Goal: Task Accomplishment & Management: Use online tool/utility

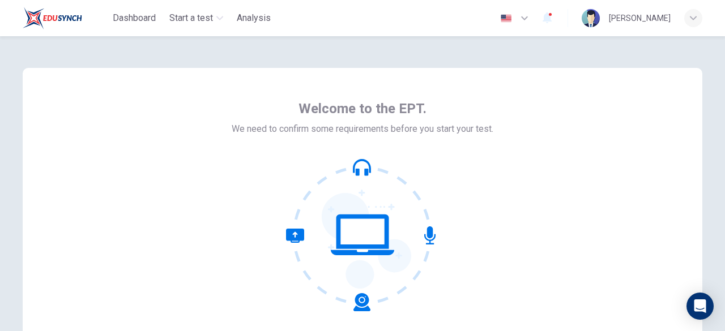
click at [429, 232] on icon at bounding box center [429, 235] width 11 height 18
click at [356, 169] on icon at bounding box center [362, 172] width 13 height 7
click at [423, 235] on icon at bounding box center [362, 235] width 153 height 153
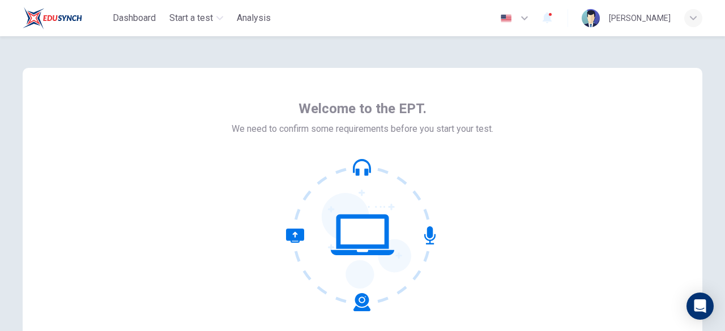
click at [423, 235] on icon at bounding box center [362, 235] width 153 height 153
click at [360, 242] on icon at bounding box center [362, 235] width 153 height 153
drag, startPoint x: 360, startPoint y: 242, endPoint x: 362, endPoint y: 295, distance: 53.2
click at [362, 295] on icon at bounding box center [362, 235] width 153 height 153
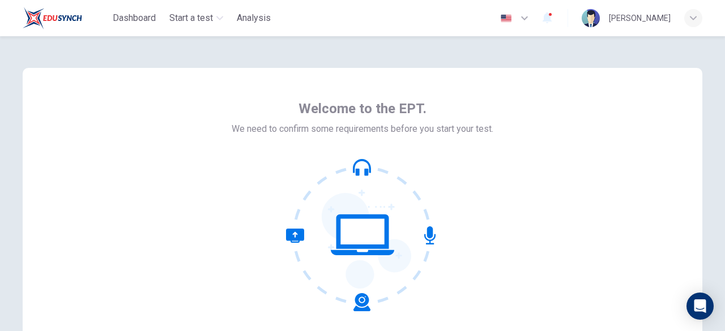
click at [362, 295] on icon at bounding box center [328, 270] width 84 height 83
click at [368, 247] on icon at bounding box center [362, 235] width 63 height 41
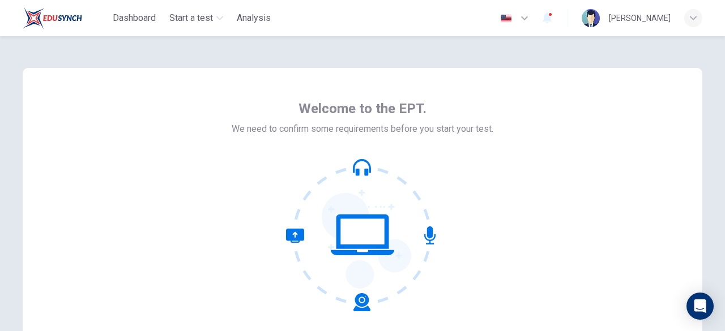
scroll to position [140, 0]
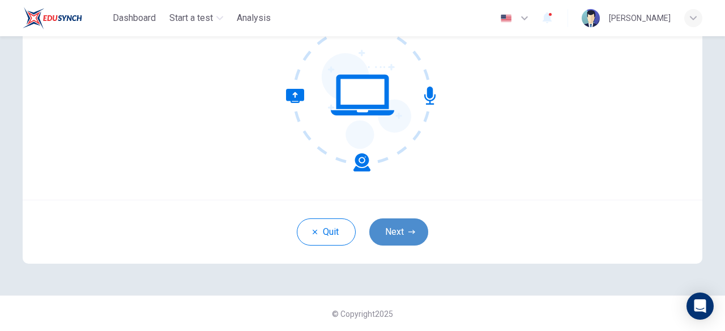
click at [399, 241] on button "Next" at bounding box center [398, 232] width 59 height 27
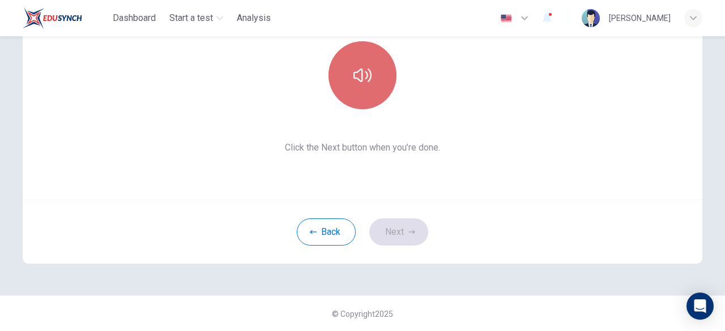
click at [356, 79] on icon "button" at bounding box center [362, 76] width 18 height 14
click at [357, 79] on icon "button" at bounding box center [362, 75] width 18 height 18
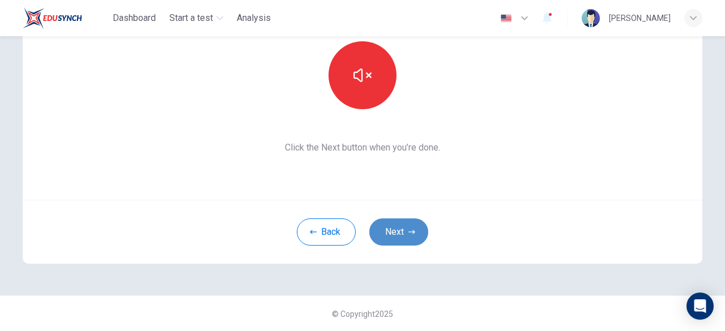
click at [397, 226] on button "Next" at bounding box center [398, 232] width 59 height 27
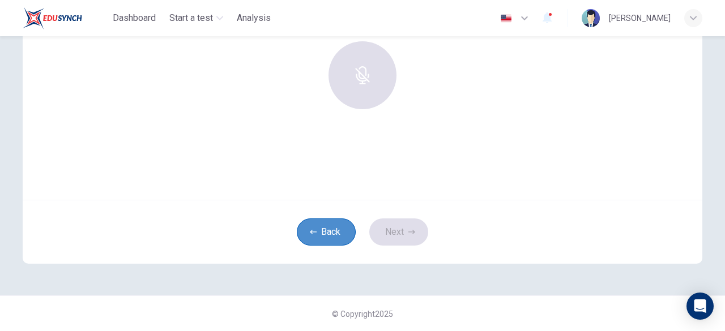
click at [329, 237] on button "Back" at bounding box center [326, 232] width 59 height 27
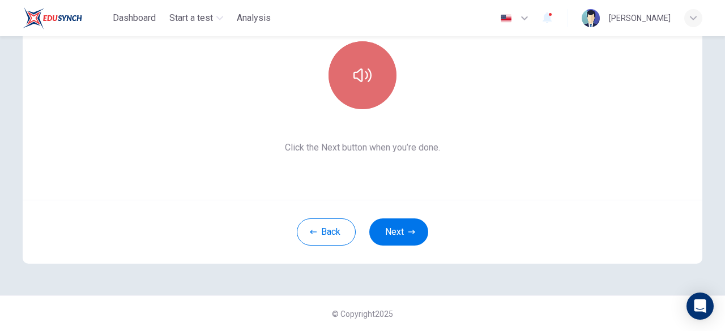
click at [361, 78] on icon "button" at bounding box center [362, 75] width 18 height 18
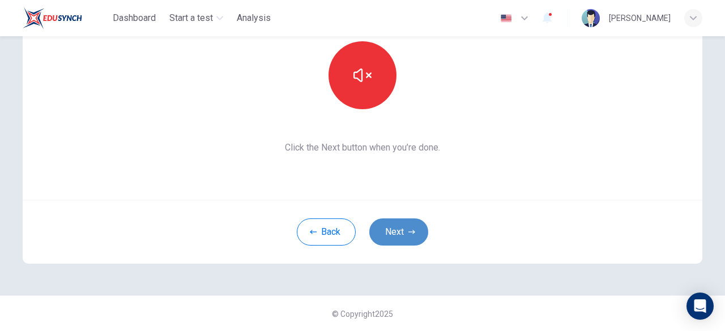
click at [406, 224] on button "Next" at bounding box center [398, 232] width 59 height 27
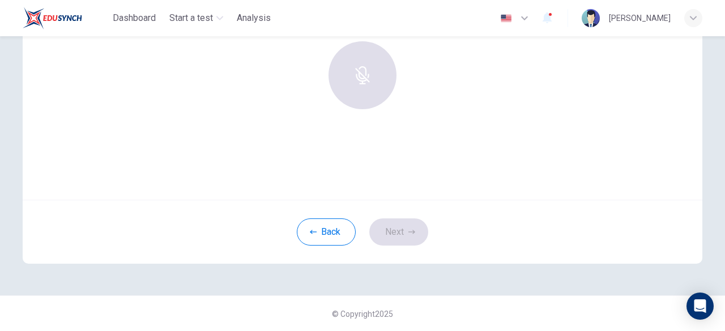
click at [362, 81] on div at bounding box center [362, 75] width 122 height 68
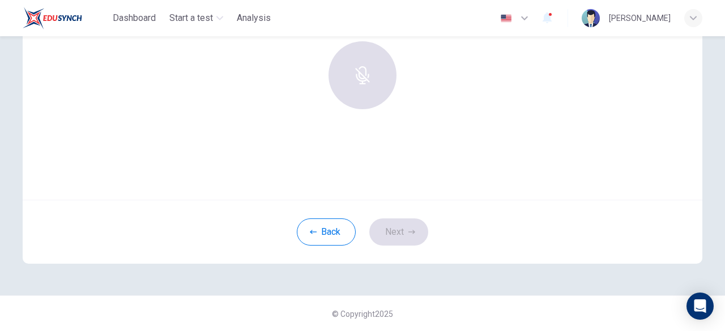
click at [362, 81] on div at bounding box center [362, 75] width 122 height 68
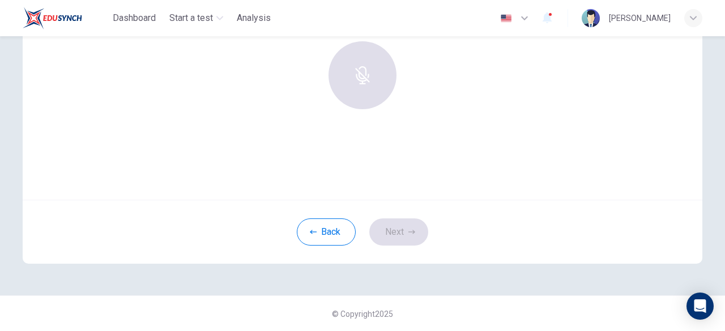
click at [362, 81] on div at bounding box center [362, 75] width 122 height 68
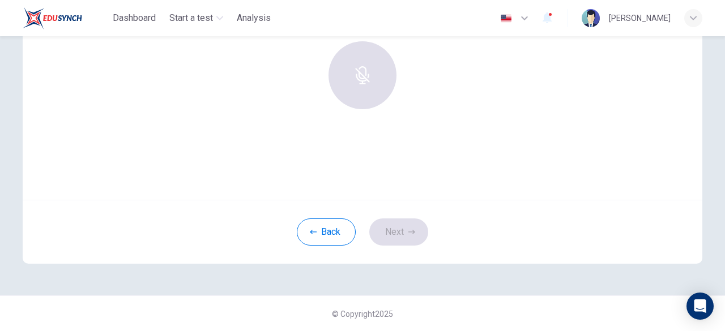
click at [362, 81] on div at bounding box center [362, 75] width 122 height 68
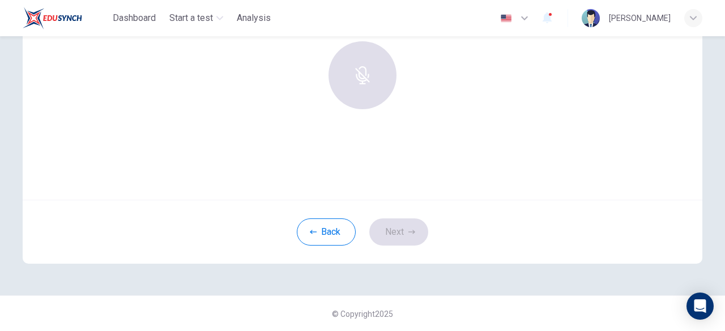
click at [362, 81] on div at bounding box center [362, 75] width 122 height 68
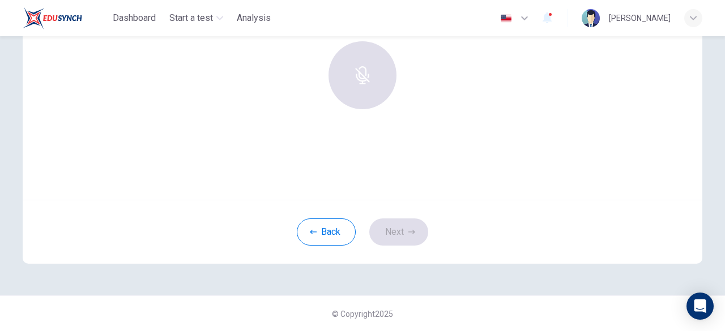
click at [362, 81] on div at bounding box center [362, 75] width 122 height 68
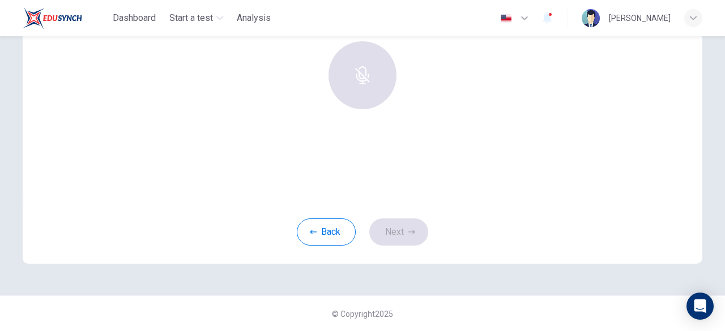
click at [362, 81] on div at bounding box center [362, 75] width 122 height 68
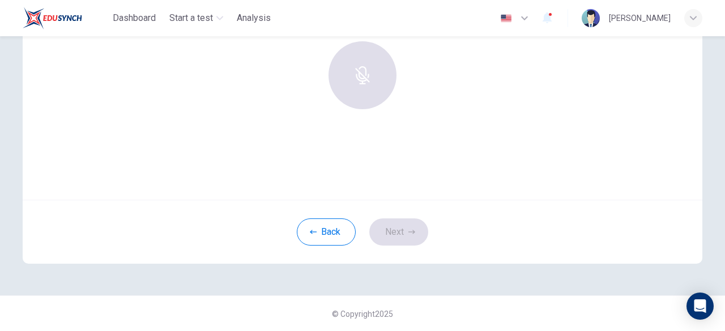
scroll to position [0, 0]
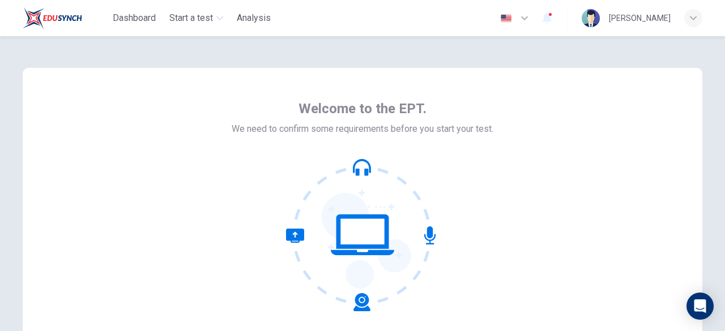
scroll to position [140, 0]
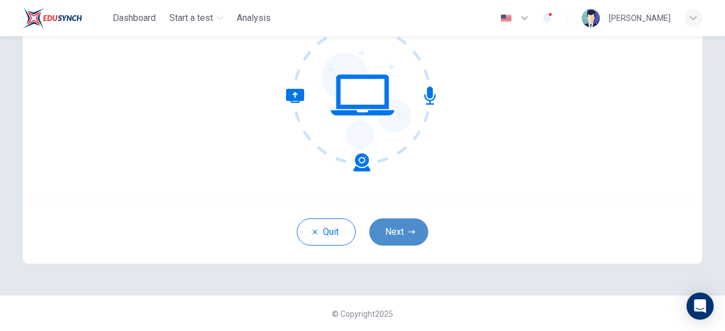
click at [387, 234] on button "Next" at bounding box center [398, 232] width 59 height 27
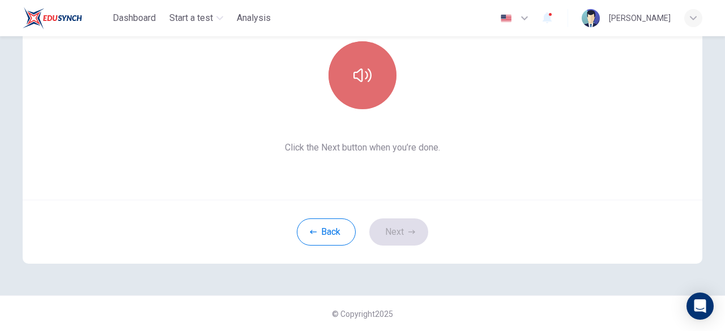
click at [354, 73] on icon "button" at bounding box center [362, 75] width 18 height 18
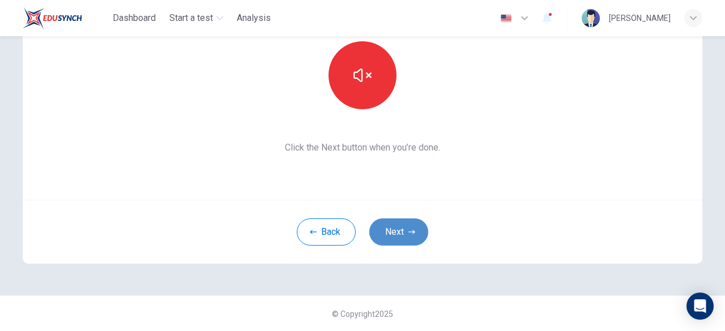
click at [397, 234] on button "Next" at bounding box center [398, 232] width 59 height 27
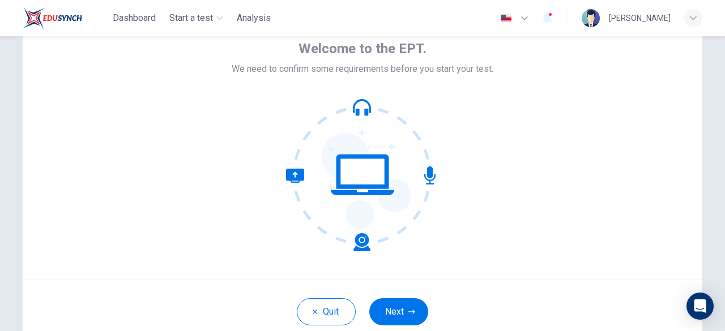
scroll to position [115, 0]
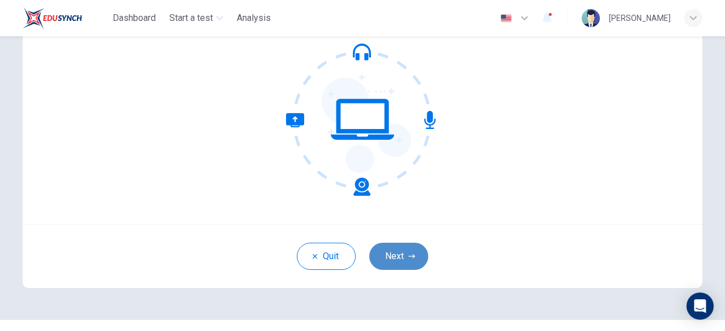
click at [395, 251] on button "Next" at bounding box center [398, 256] width 59 height 27
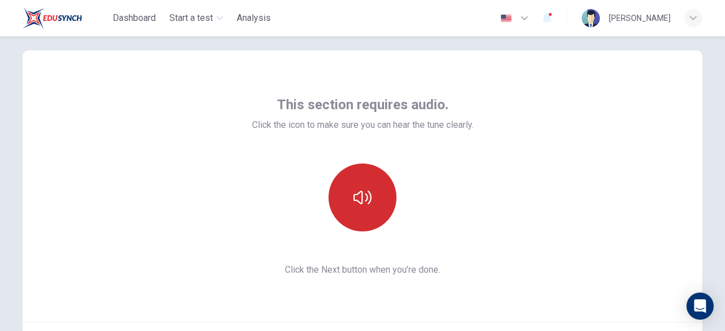
scroll to position [0, 0]
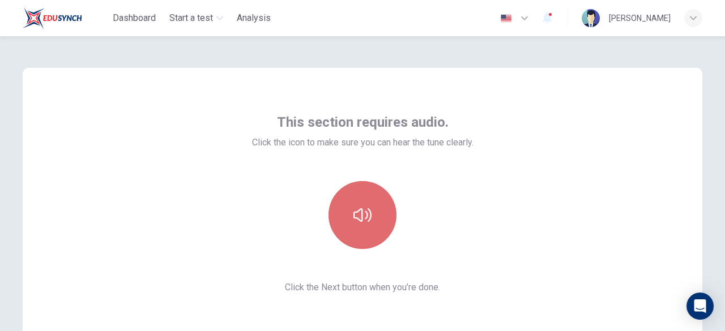
click at [356, 213] on icon "button" at bounding box center [362, 215] width 18 height 18
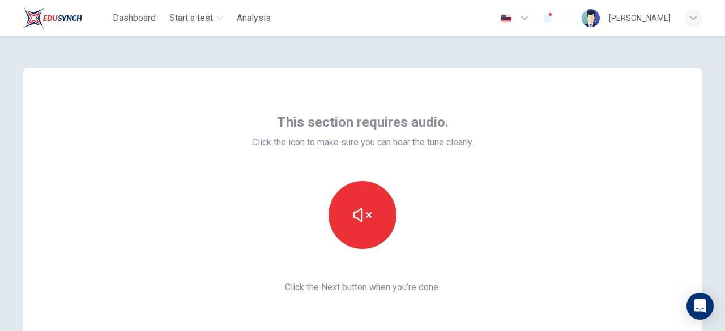
scroll to position [50, 0]
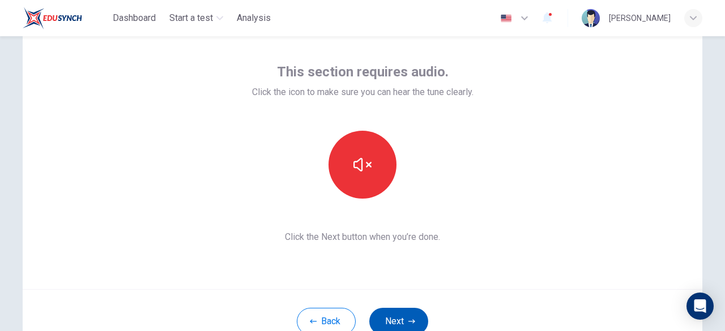
click at [386, 323] on button "Next" at bounding box center [398, 321] width 59 height 27
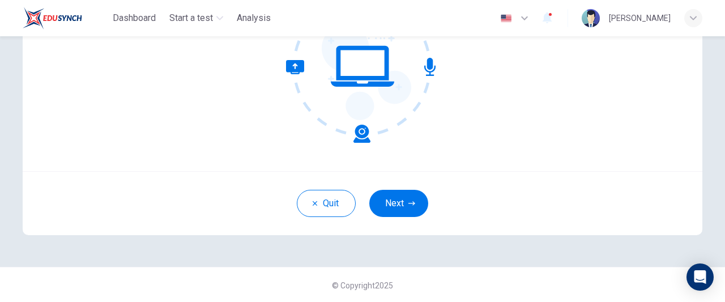
scroll to position [168, 0]
click at [388, 200] on button "Next" at bounding box center [398, 203] width 59 height 27
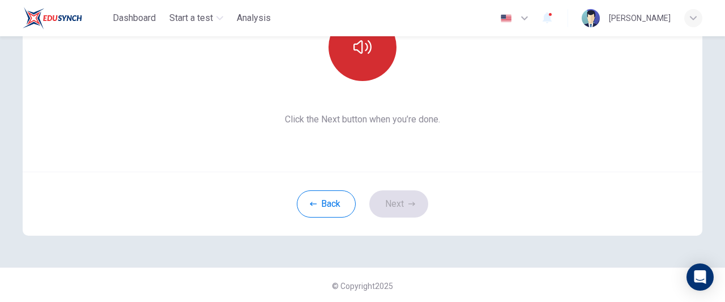
scroll to position [113, 0]
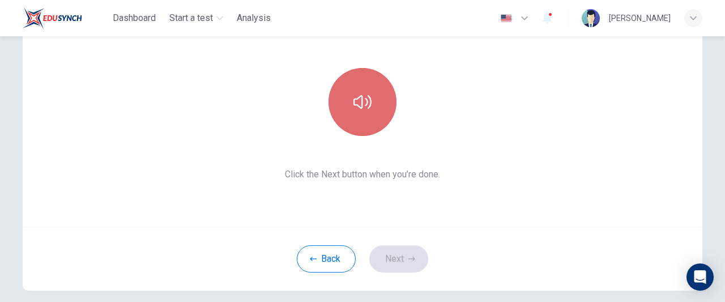
click at [361, 109] on icon "button" at bounding box center [362, 102] width 18 height 18
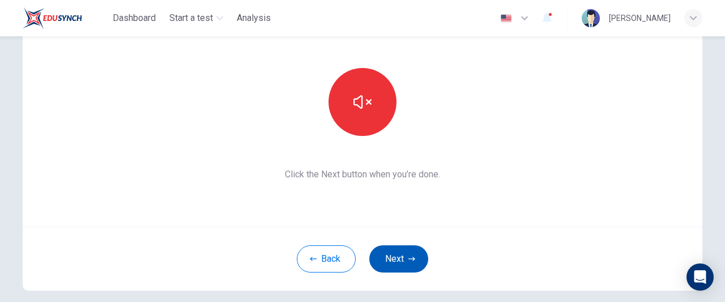
click at [391, 251] on button "Next" at bounding box center [398, 258] width 59 height 27
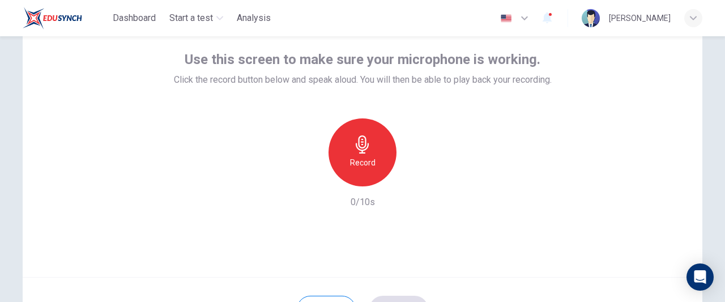
scroll to position [38, 0]
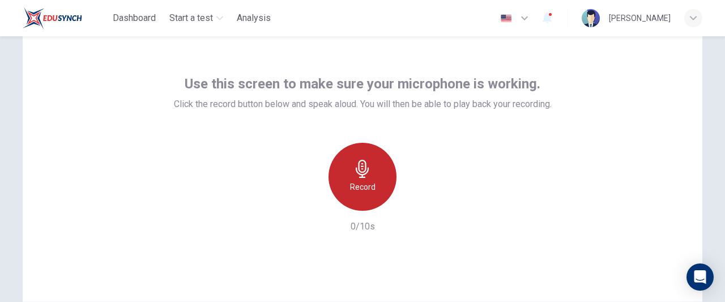
click at [366, 174] on icon "button" at bounding box center [362, 169] width 18 height 18
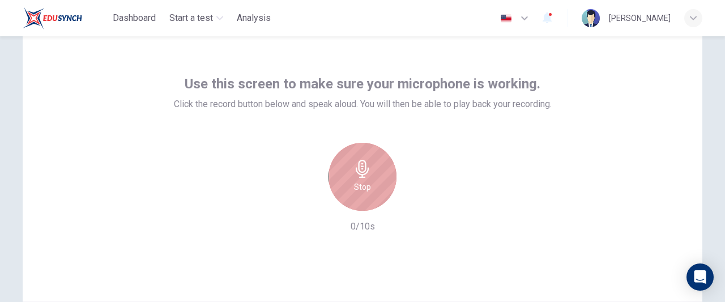
click at [366, 174] on icon "button" at bounding box center [362, 169] width 18 height 18
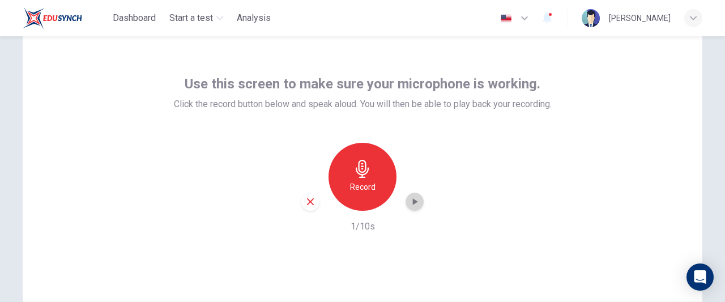
click at [411, 204] on icon "button" at bounding box center [414, 201] width 11 height 11
click at [369, 180] on h6 "Record" at bounding box center [362, 187] width 25 height 14
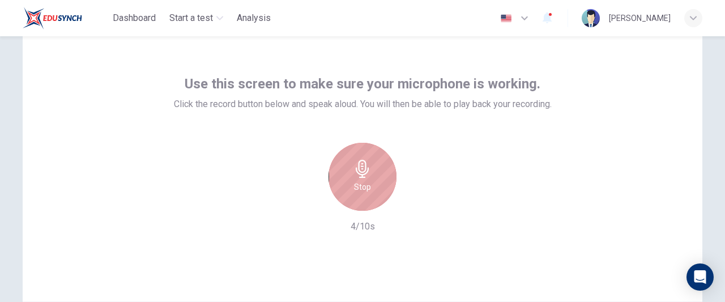
click at [365, 179] on div "Stop" at bounding box center [362, 177] width 68 height 68
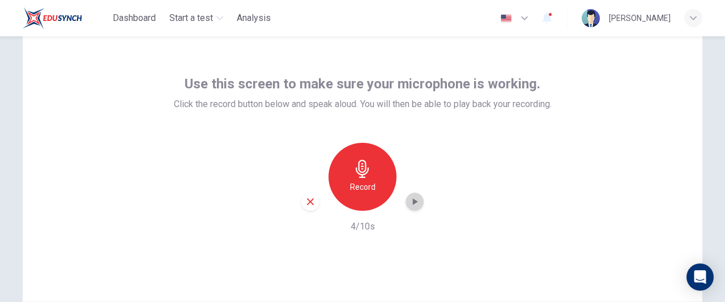
click at [413, 201] on icon "button" at bounding box center [415, 201] width 5 height 7
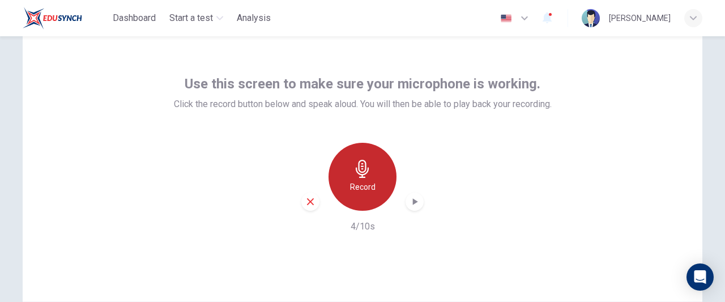
click at [356, 186] on h6 "Record" at bounding box center [362, 187] width 25 height 14
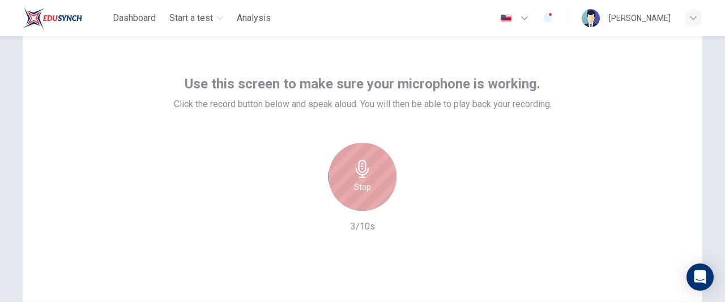
click at [356, 186] on h6 "Stop" at bounding box center [362, 187] width 17 height 14
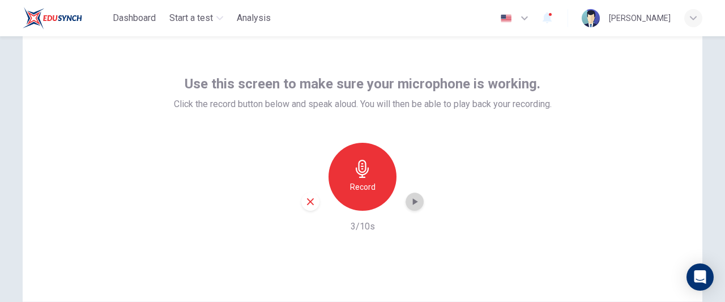
click at [412, 199] on icon "button" at bounding box center [414, 201] width 11 height 11
click at [463, 241] on div "Use this screen to make sure your microphone is working. Click the record butto…" at bounding box center [362, 165] width 679 height 272
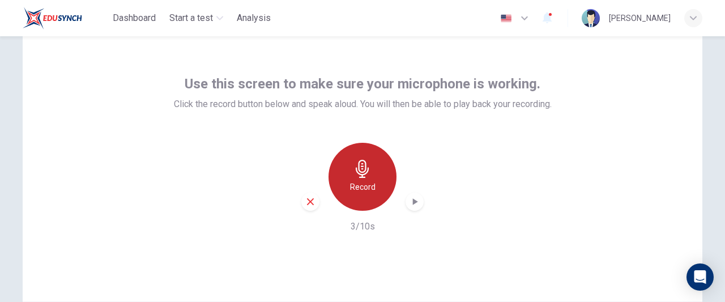
click at [366, 181] on h6 "Record" at bounding box center [362, 187] width 25 height 14
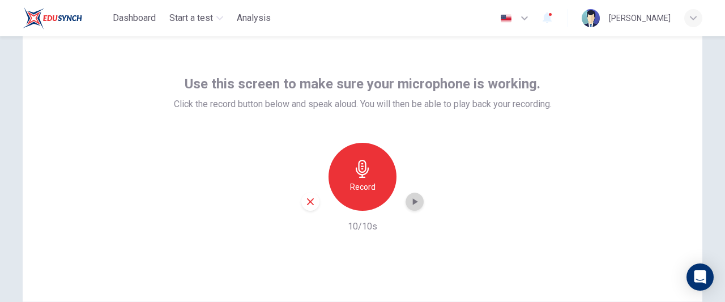
click at [409, 200] on icon "button" at bounding box center [414, 201] width 11 height 11
click at [413, 202] on icon "button" at bounding box center [415, 201] width 5 height 7
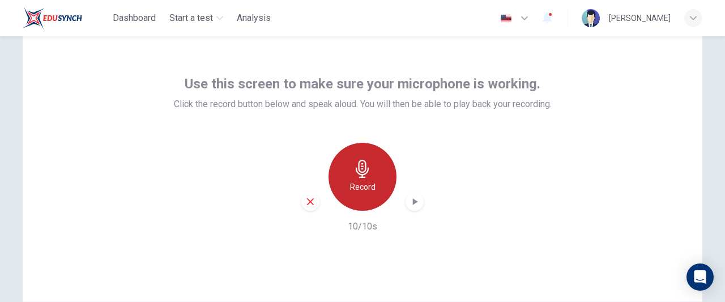
click at [356, 185] on h6 "Record" at bounding box center [362, 187] width 25 height 14
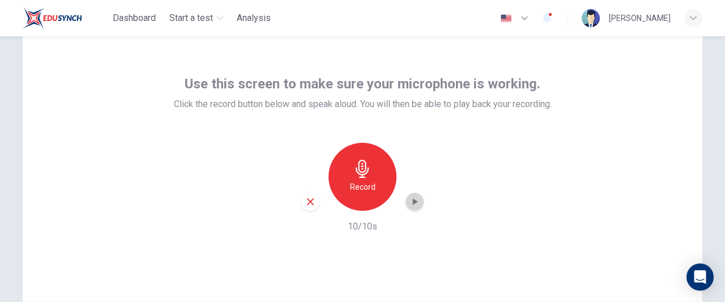
click at [413, 202] on icon "button" at bounding box center [414, 201] width 11 height 11
